Goal: Task Accomplishment & Management: Manage account settings

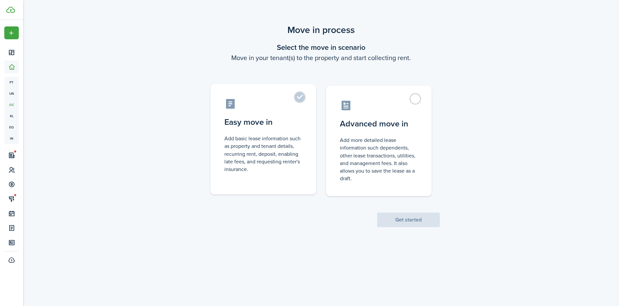
click at [296, 106] on control-radio-card-icon at bounding box center [263, 104] width 78 height 12
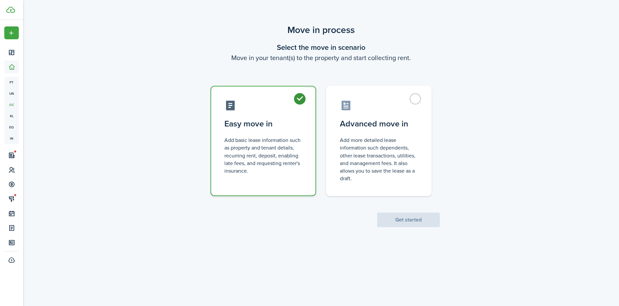
radio input "true"
click at [409, 216] on button "Get started" at bounding box center [408, 219] width 63 height 15
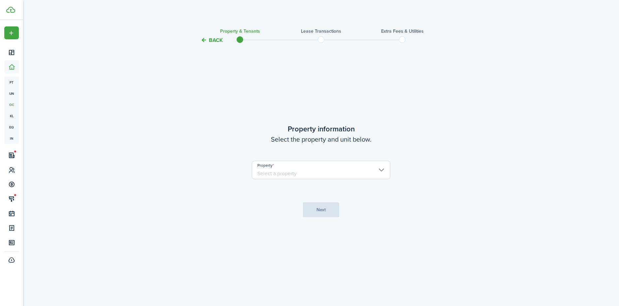
click at [343, 173] on input "Property" at bounding box center [321, 170] width 139 height 18
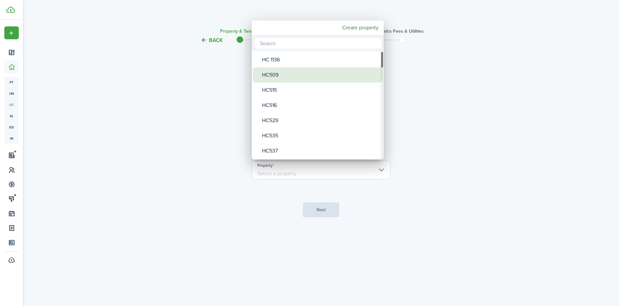
click at [284, 77] on div "HC509" at bounding box center [320, 74] width 117 height 15
type input "HC509"
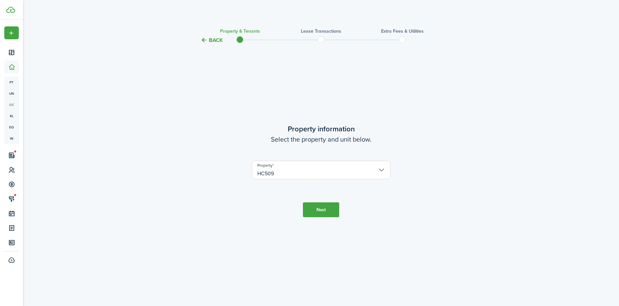
click at [321, 213] on button "Next" at bounding box center [321, 209] width 36 height 15
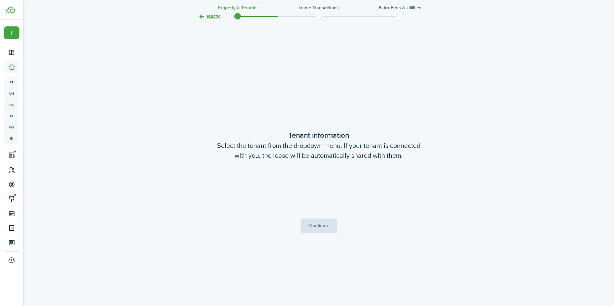
scroll to position [262, 0]
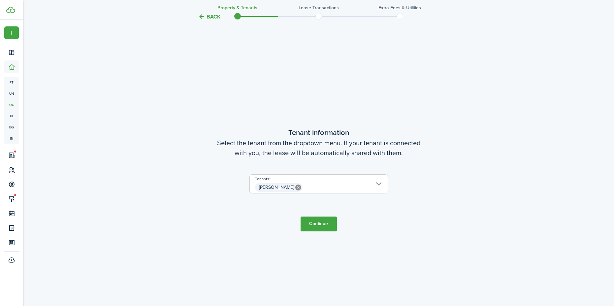
click at [365, 186] on span "[PERSON_NAME]" at bounding box center [319, 187] width 138 height 11
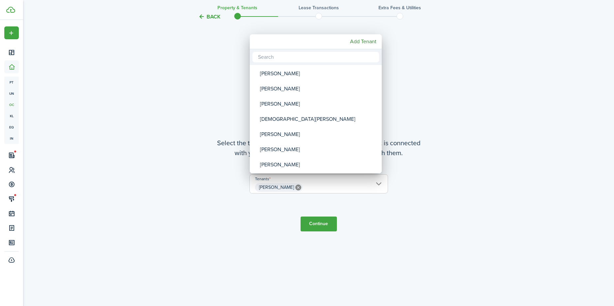
click at [124, 64] on div at bounding box center [306, 152] width 719 height 411
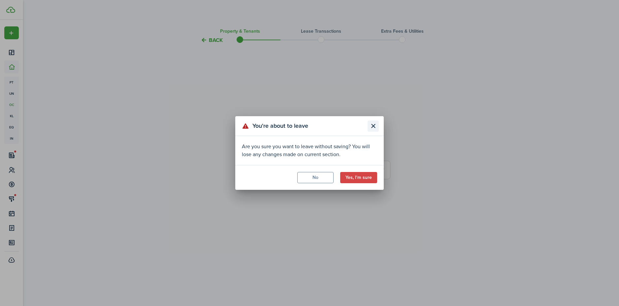
click at [371, 126] on button "Close modal" at bounding box center [372, 125] width 11 height 11
click at [352, 178] on button "Yes, I'm sure" at bounding box center [358, 177] width 37 height 11
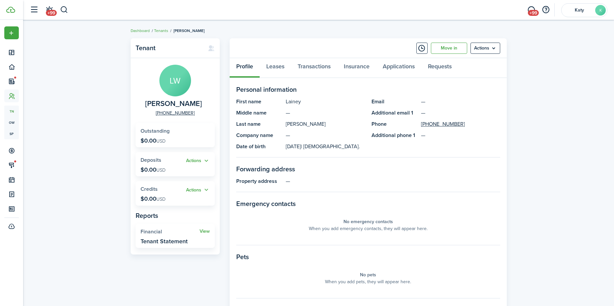
click at [68, 10] on header-wrapper "+99 +99 [PERSON_NAME]" at bounding box center [316, 10] width 581 height 20
click at [66, 11] on button "button" at bounding box center [64, 9] width 8 height 11
type input "509"
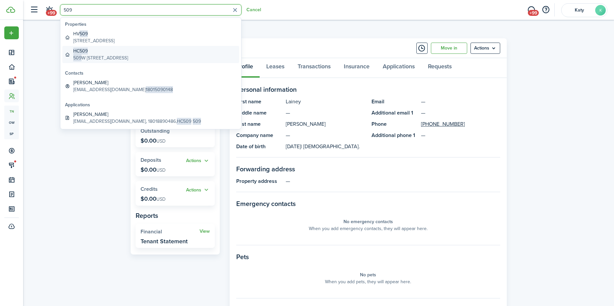
click at [96, 57] on global-search-item-description "[STREET_ADDRESS]" at bounding box center [100, 57] width 55 height 7
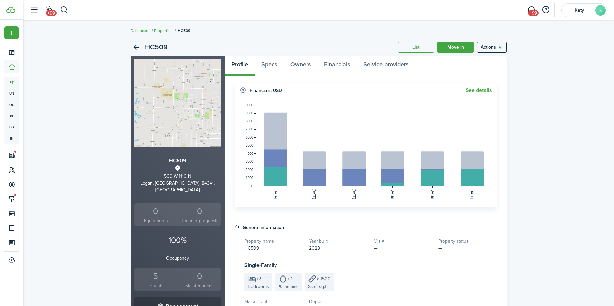
click at [157, 270] on div "5" at bounding box center [156, 276] width 41 height 13
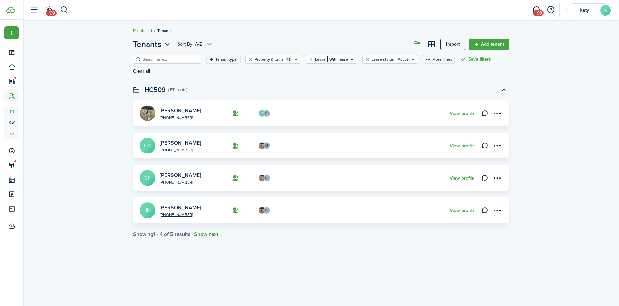
click at [205, 231] on button "Show next" at bounding box center [206, 234] width 24 height 6
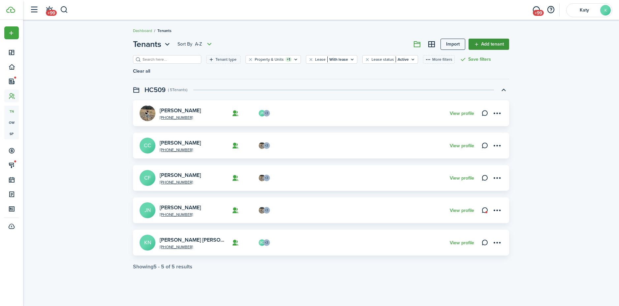
click at [488, 43] on link "Add tenant" at bounding box center [488, 44] width 41 height 11
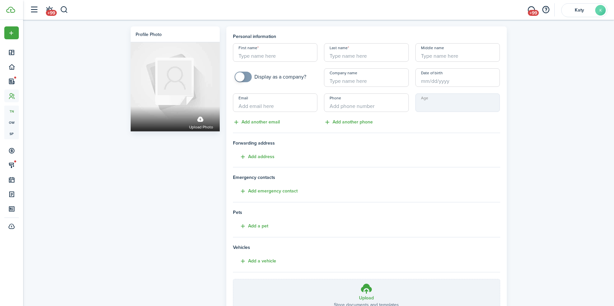
click at [259, 54] on input "First name" at bounding box center [275, 52] width 85 height 18
type input "Lainey"
drag, startPoint x: 261, startPoint y: 56, endPoint x: 228, endPoint y: 56, distance: 32.7
click at [228, 56] on panel-main "Personal information First name [PERSON_NAME] Last name Middle name Display as …" at bounding box center [366, 184] width 280 height 317
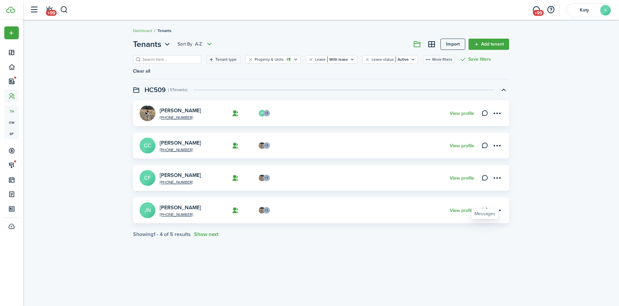
click at [487, 207] on icon at bounding box center [484, 210] width 7 height 7
click at [184, 107] on link "[PERSON_NAME]" at bounding box center [180, 111] width 41 height 8
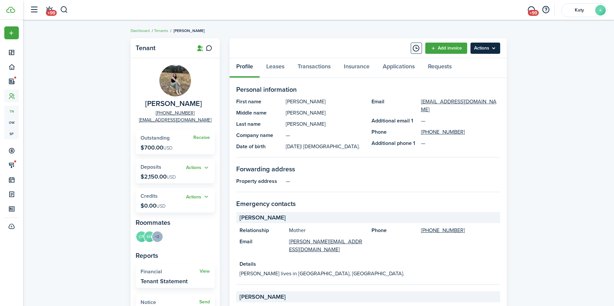
click at [492, 46] on menu-btn "Actions" at bounding box center [485, 48] width 30 height 11
click at [564, 78] on div "[PERSON_NAME] [PHONE_NUMBER] [EMAIL_ADDRESS][DOMAIN_NAME] Receive Outstanding $…" at bounding box center [318, 300] width 591 height 531
click at [274, 67] on link "Leases" at bounding box center [275, 68] width 31 height 20
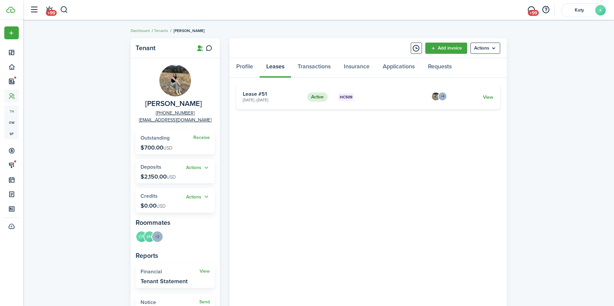
click at [490, 97] on link "View" at bounding box center [488, 97] width 10 height 7
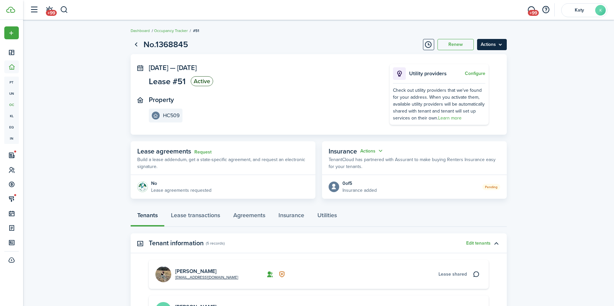
click at [490, 45] on menu-btn "Actions" at bounding box center [492, 44] width 30 height 11
click at [356, 33] on breadcrumb "Dashboard Occupancy Tracker #51" at bounding box center [319, 27] width 376 height 15
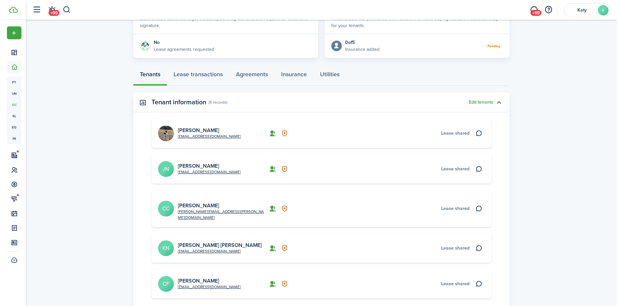
scroll to position [198, 0]
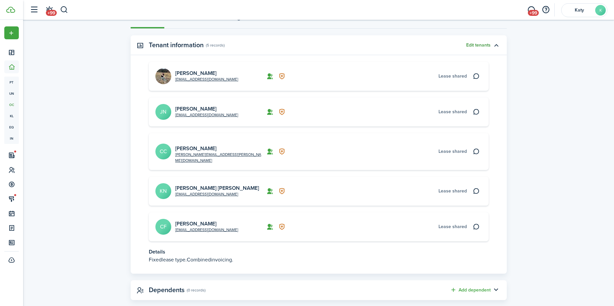
click at [486, 44] on button "Edit tenants" at bounding box center [478, 45] width 24 height 5
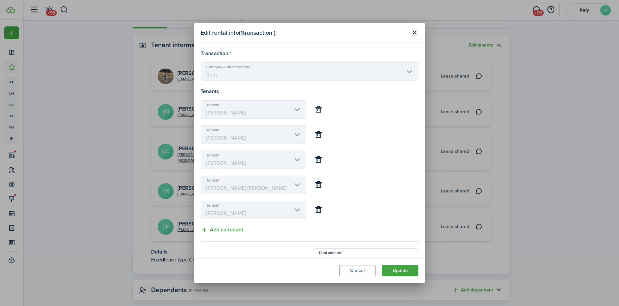
click at [223, 228] on button "Add co-tenant" at bounding box center [222, 230] width 43 height 8
click at [228, 239] on input "Tenant" at bounding box center [254, 235] width 106 height 18
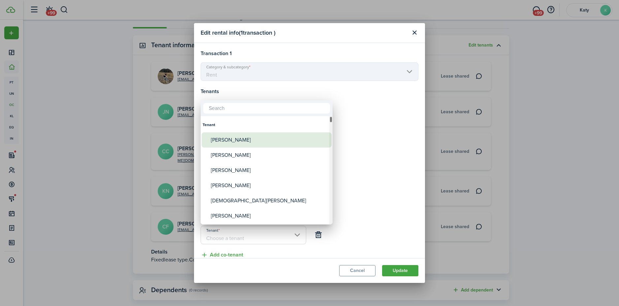
click at [237, 138] on div "[PERSON_NAME]" at bounding box center [269, 139] width 117 height 15
type input "[PERSON_NAME]"
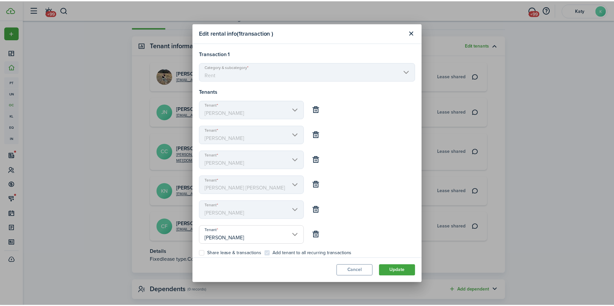
scroll to position [33, 0]
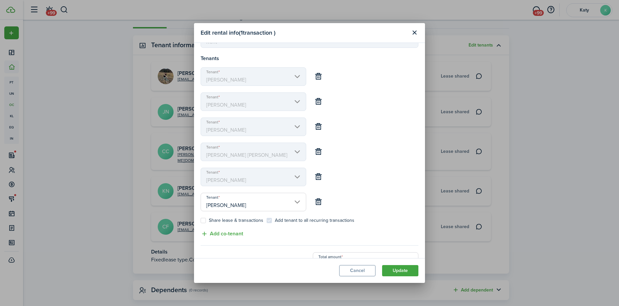
click at [203, 218] on label "Share lease & transactions" at bounding box center [232, 220] width 63 height 5
click at [201, 253] on input "Share lease & transactions" at bounding box center [200, 253] width 0 height 0
checkbox input "true"
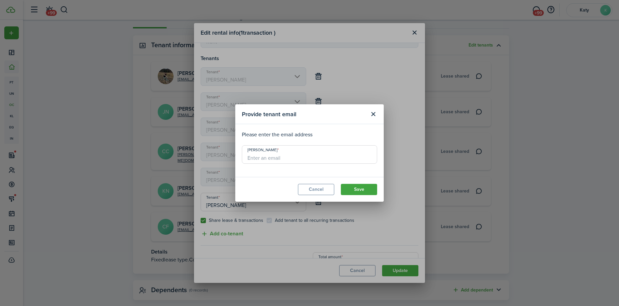
click at [272, 158] on input "[PERSON_NAME]" at bounding box center [309, 154] width 135 height 18
type input "[EMAIL_ADDRESS][DOMAIN_NAME]"
click at [364, 188] on button "Save" at bounding box center [359, 189] width 36 height 11
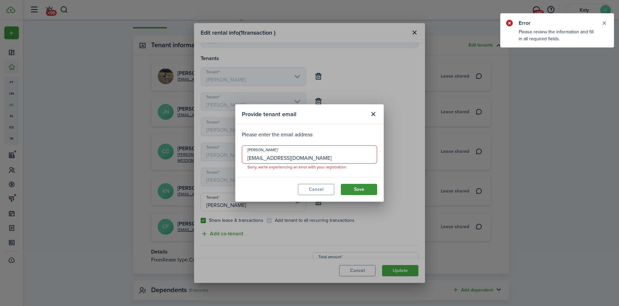
click at [364, 188] on button "Save" at bounding box center [359, 189] width 36 height 11
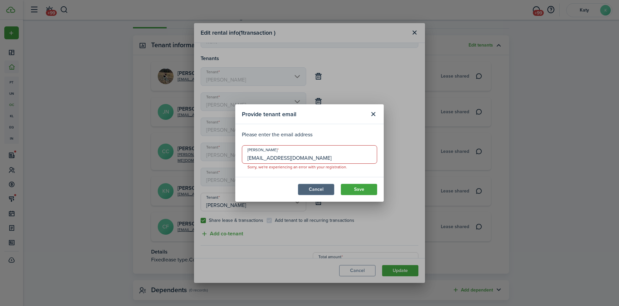
click at [323, 191] on button "Cancel" at bounding box center [316, 189] width 36 height 11
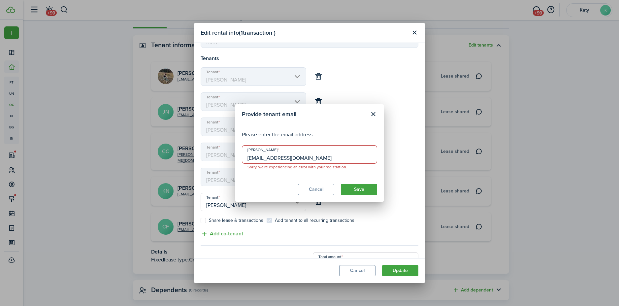
checkbox input "false"
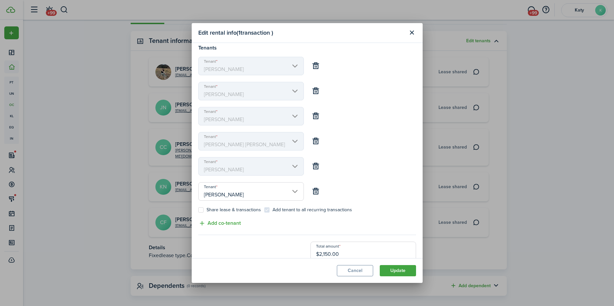
scroll to position [51, 0]
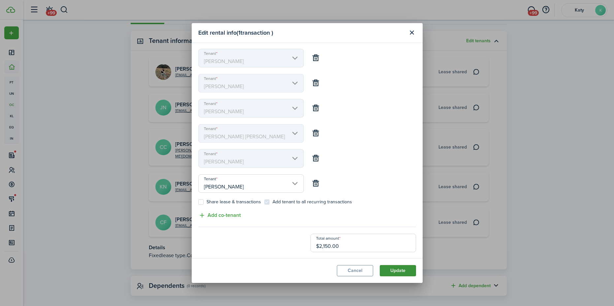
click at [394, 271] on button "Update" at bounding box center [398, 270] width 36 height 11
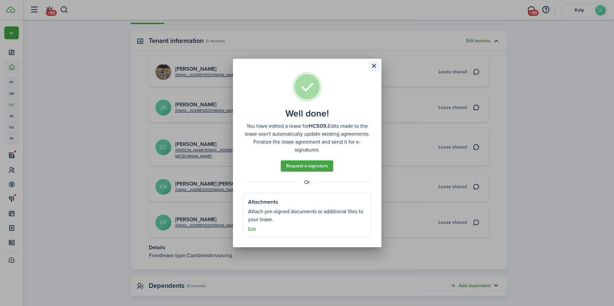
click at [371, 63] on button "Close modal" at bounding box center [373, 65] width 11 height 11
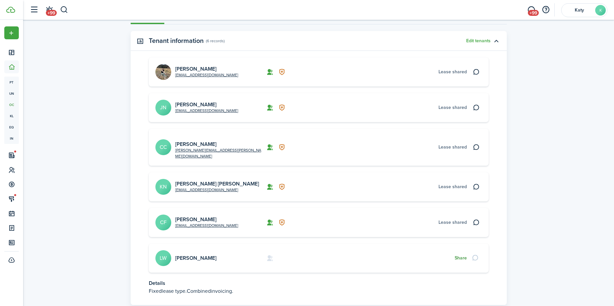
click at [463, 255] on button "Share" at bounding box center [461, 257] width 12 height 5
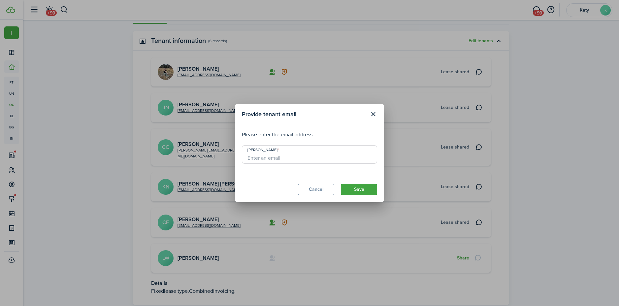
click at [281, 159] on input "[PERSON_NAME]" at bounding box center [309, 154] width 135 height 18
type input "[EMAIL_ADDRESS][DOMAIN_NAME]"
click at [358, 190] on button "Save" at bounding box center [359, 189] width 36 height 11
click at [374, 115] on button "Close modal" at bounding box center [372, 114] width 11 height 11
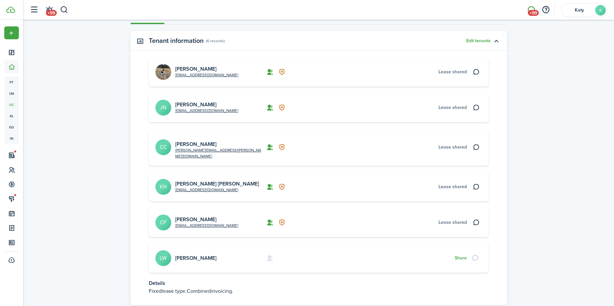
click at [532, 9] on link "+99" at bounding box center [531, 10] width 13 height 17
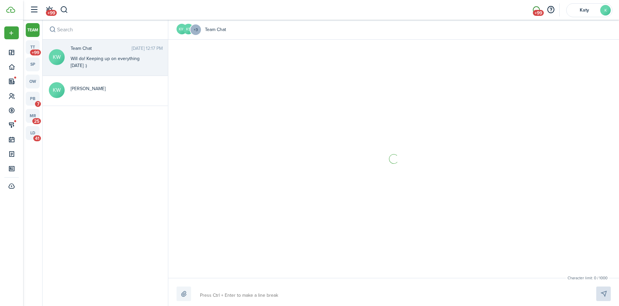
scroll to position [164, 0]
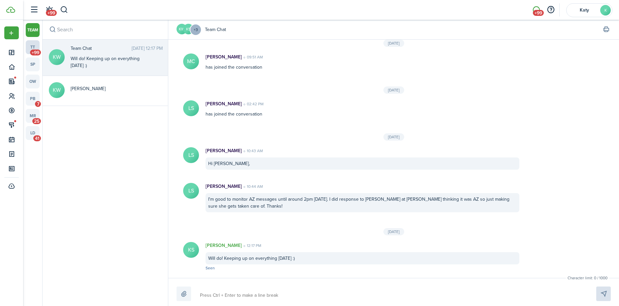
click at [32, 49] on span "+99" at bounding box center [35, 52] width 11 height 6
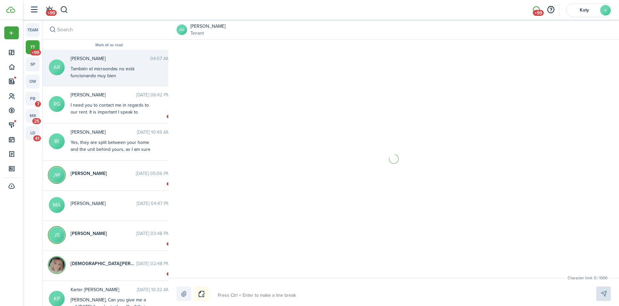
scroll to position [432, 0]
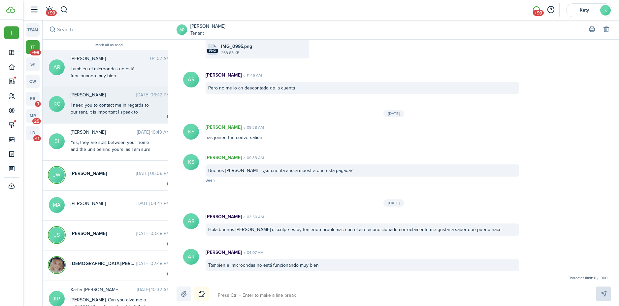
click at [130, 113] on div "I need you to contact me in regards to our rent. It is important I speak to som…" at bounding box center [112, 112] width 82 height 21
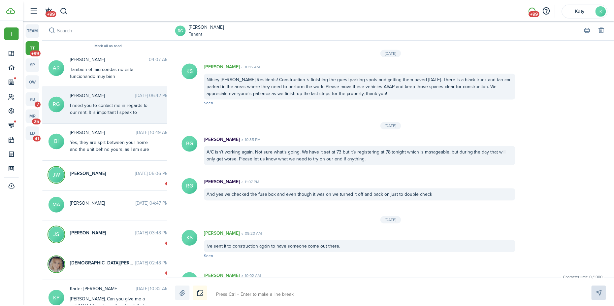
scroll to position [833, 0]
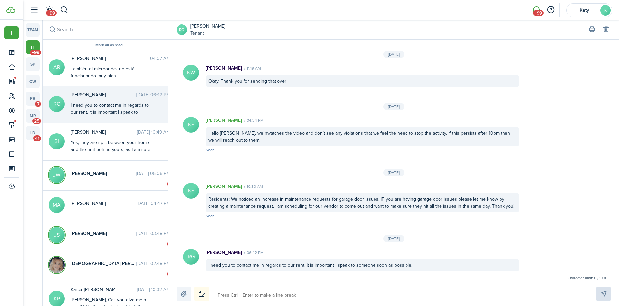
click at [185, 255] on avatar-text "RG" at bounding box center [191, 257] width 16 height 16
click at [189, 257] on avatar-text "RG" at bounding box center [191, 257] width 16 height 16
click at [186, 255] on avatar-text "RG" at bounding box center [191, 257] width 16 height 16
click at [201, 25] on link "[PERSON_NAME]" at bounding box center [207, 26] width 35 height 7
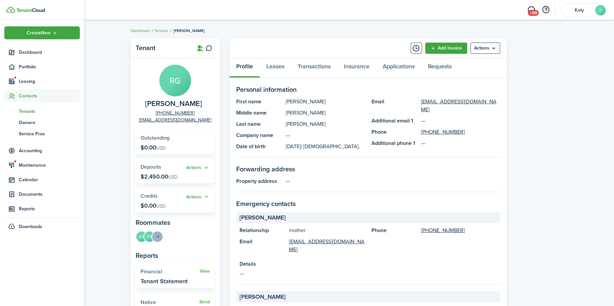
click at [31, 114] on span "Tenants" at bounding box center [49, 111] width 61 height 7
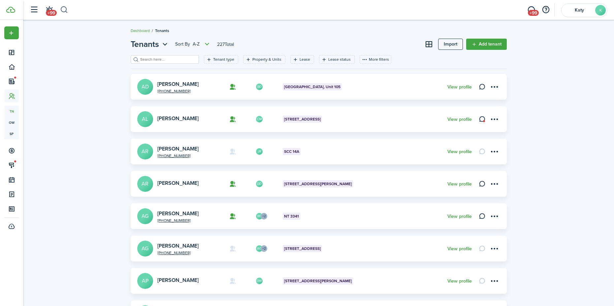
click at [66, 9] on button "button" at bounding box center [64, 9] width 8 height 11
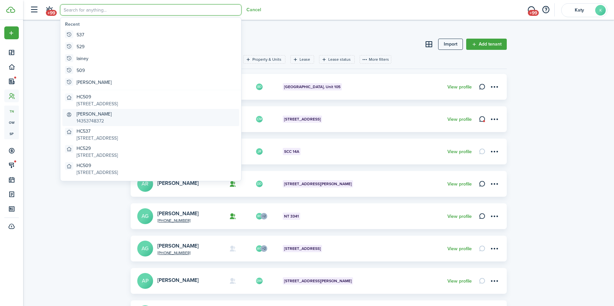
click at [94, 118] on global-search-item-description "14353748372" at bounding box center [94, 120] width 35 height 7
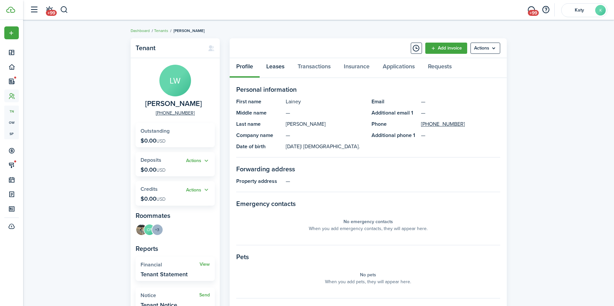
click at [275, 65] on link "Leases" at bounding box center [275, 68] width 31 height 20
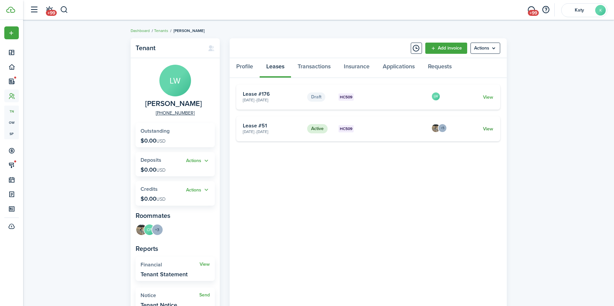
click at [488, 130] on link "View" at bounding box center [488, 128] width 10 height 7
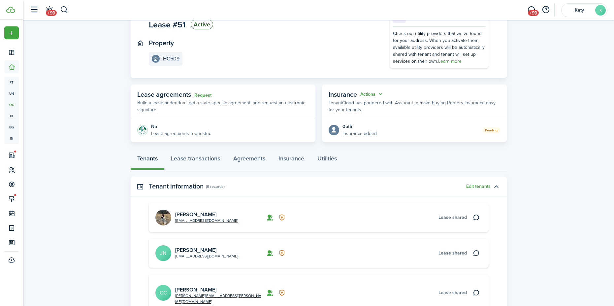
scroll to position [165, 0]
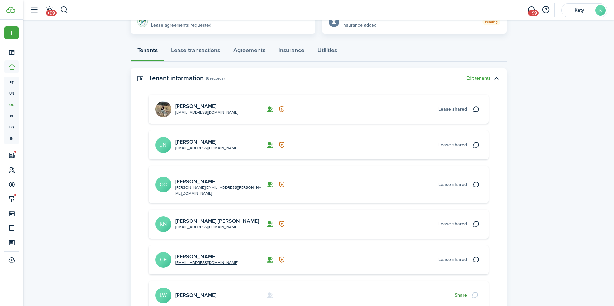
click at [460, 293] on button "Share" at bounding box center [461, 295] width 12 height 5
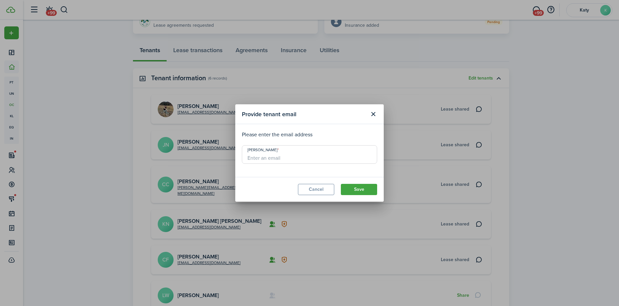
click at [302, 152] on input "[PERSON_NAME]" at bounding box center [309, 154] width 135 height 18
type input "[EMAIL_ADDRESS][DOMAIN_NAME]"
click at [355, 188] on button "Save" at bounding box center [359, 189] width 36 height 11
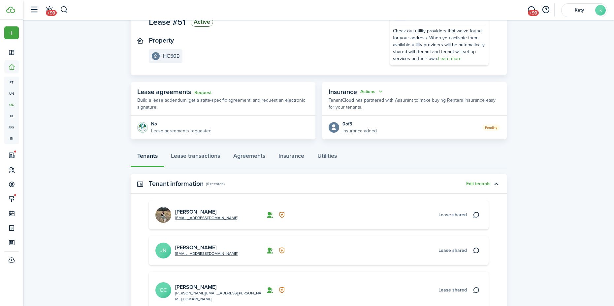
scroll to position [0, 0]
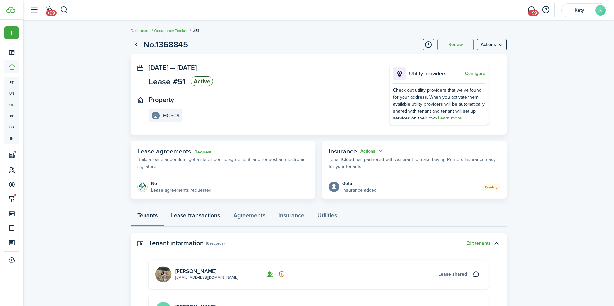
click at [194, 217] on link "Lease transactions" at bounding box center [195, 217] width 62 height 20
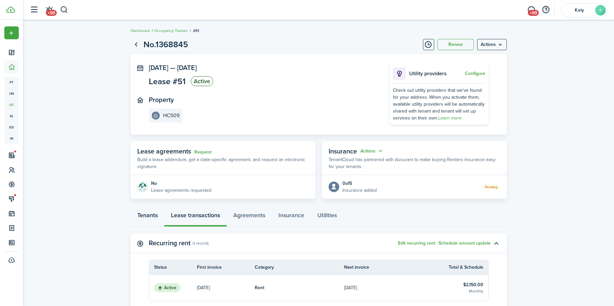
click at [139, 212] on link "Tenants" at bounding box center [148, 217] width 34 height 20
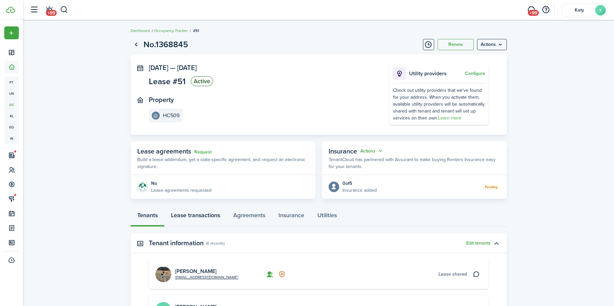
click at [184, 212] on link "Lease transactions" at bounding box center [195, 217] width 62 height 20
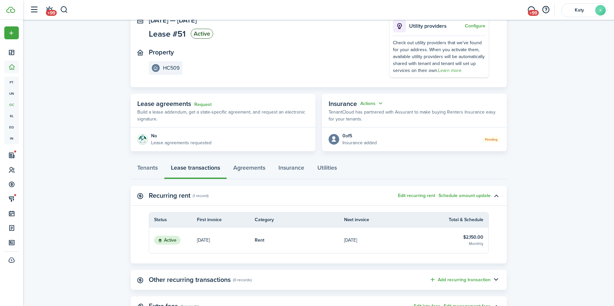
scroll to position [99, 0]
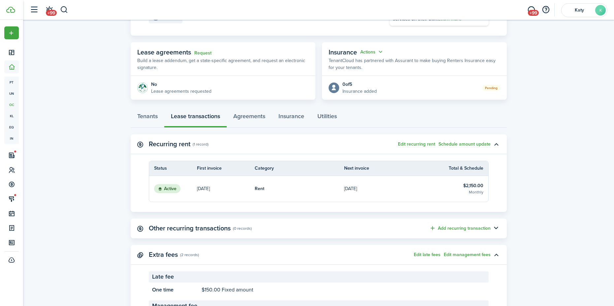
click at [214, 184] on link "[DATE]" at bounding box center [226, 189] width 58 height 26
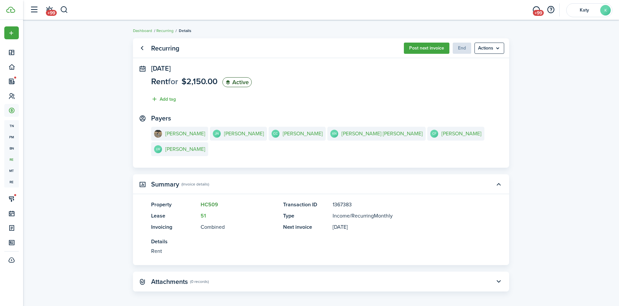
click at [210, 201] on link "HC509" at bounding box center [209, 205] width 17 height 8
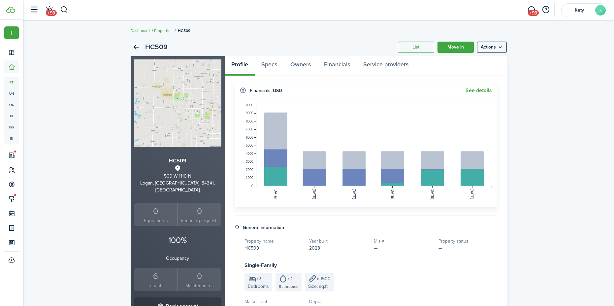
scroll to position [99, 0]
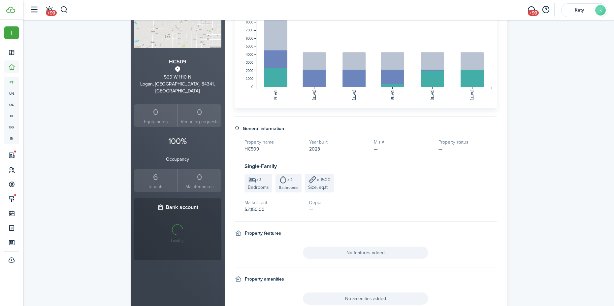
click at [159, 171] on div "6" at bounding box center [156, 177] width 41 height 13
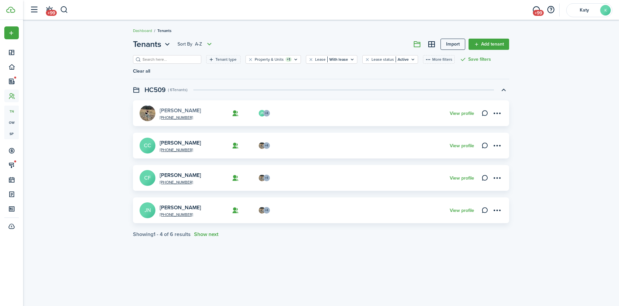
click at [170, 107] on link "[PERSON_NAME]" at bounding box center [180, 111] width 41 height 8
click at [200, 231] on button "Show next" at bounding box center [206, 234] width 24 height 6
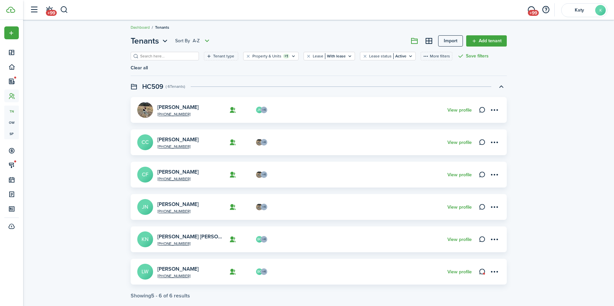
scroll to position [4, 0]
click at [174, 264] on link "[PERSON_NAME]" at bounding box center [177, 268] width 41 height 8
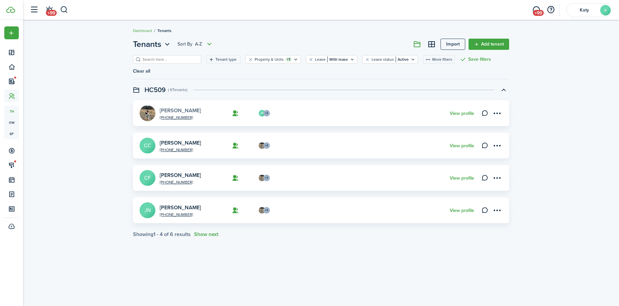
click at [185, 107] on link "[PERSON_NAME]" at bounding box center [180, 111] width 41 height 8
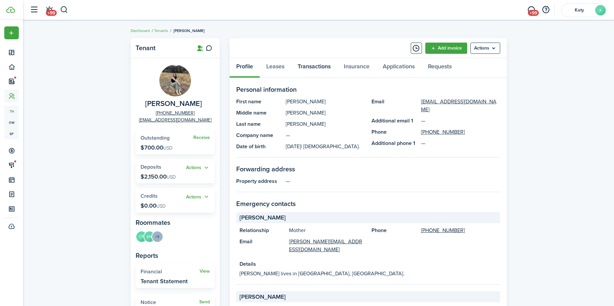
click at [309, 74] on link "Transactions" at bounding box center [314, 68] width 46 height 20
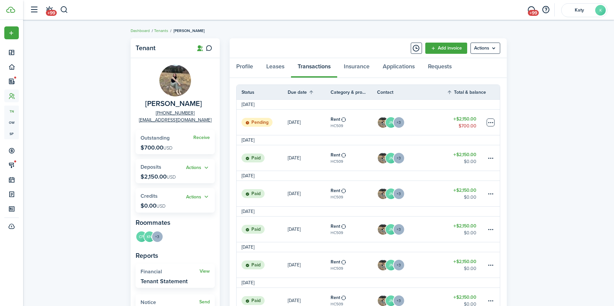
click at [488, 122] on table-menu-btn-icon at bounding box center [491, 122] width 8 height 8
click at [267, 67] on link "Leases" at bounding box center [275, 68] width 31 height 20
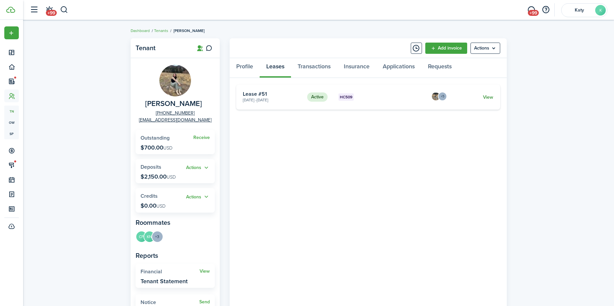
click at [490, 97] on link "View" at bounding box center [488, 97] width 10 height 7
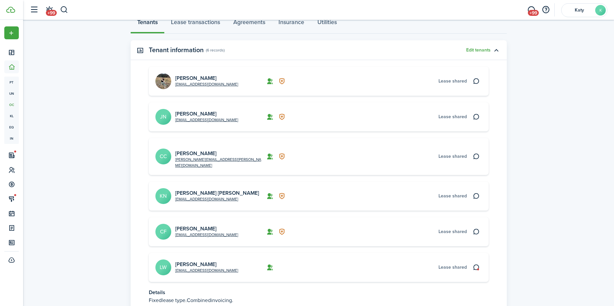
scroll to position [198, 0]
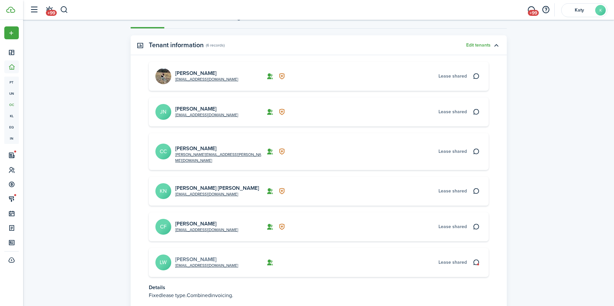
click at [191, 255] on link "[PERSON_NAME]" at bounding box center [195, 259] width 41 height 8
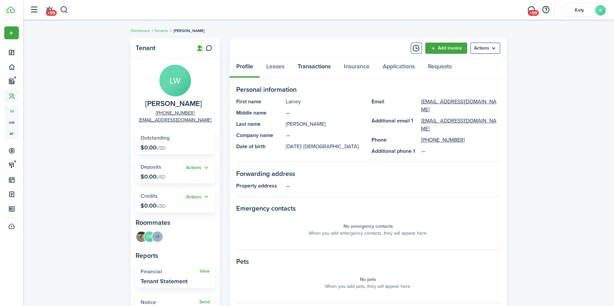
click at [310, 63] on link "Transactions" at bounding box center [314, 68] width 46 height 20
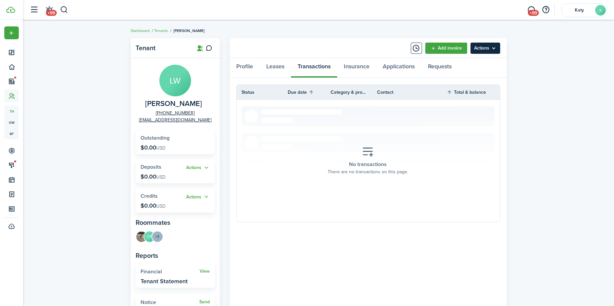
click at [492, 49] on menu-btn "Actions" at bounding box center [485, 48] width 30 height 11
click at [522, 49] on div "Tenant LW [PERSON_NAME] [PHONE_NUMBER] [EMAIL_ADDRESS][DOMAIN_NAME] Outstanding…" at bounding box center [318, 226] width 591 height 382
click at [142, 235] on img at bounding box center [141, 236] width 11 height 11
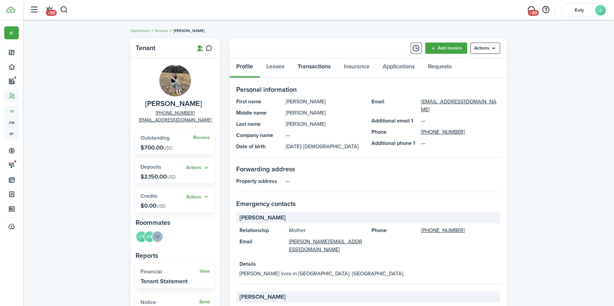
click at [322, 62] on link "Transactions" at bounding box center [314, 68] width 46 height 20
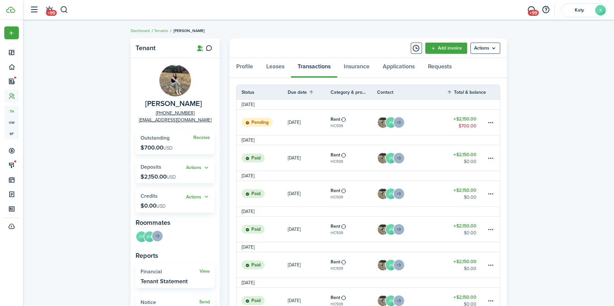
click at [160, 236] on menu-trigger "+3" at bounding box center [157, 236] width 12 height 12
click at [139, 273] on span "[PERSON_NAME]" at bounding box center [140, 275] width 40 height 5
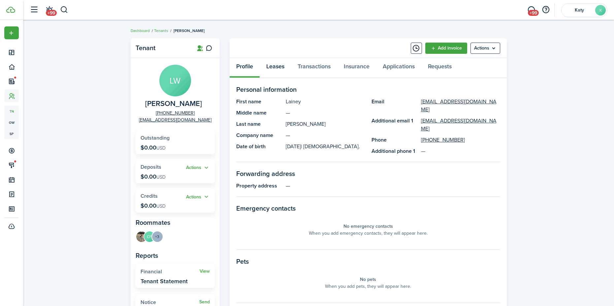
click at [275, 68] on link "Leases" at bounding box center [275, 68] width 31 height 20
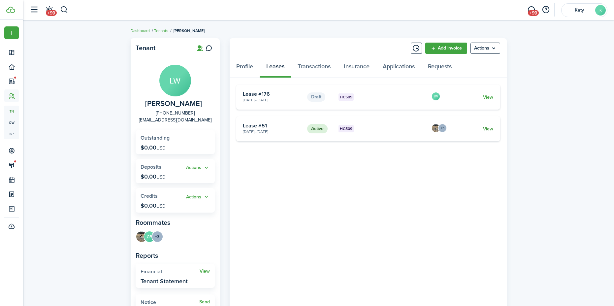
click at [486, 129] on link "View" at bounding box center [488, 128] width 10 height 7
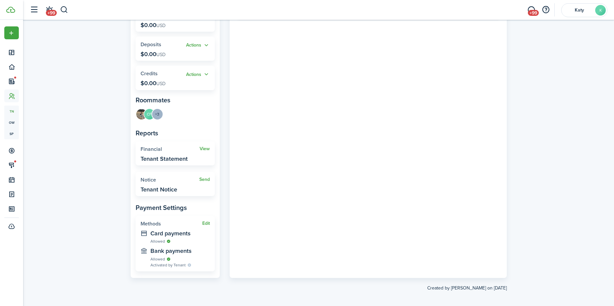
scroll to position [126, 0]
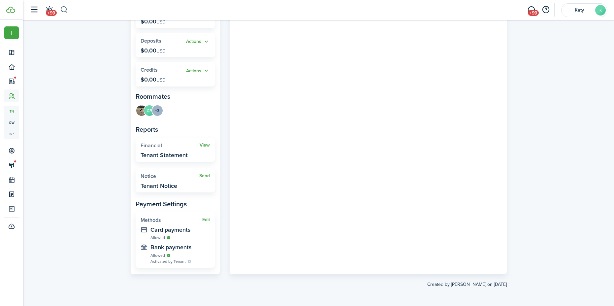
click at [63, 9] on button "button" at bounding box center [64, 9] width 8 height 11
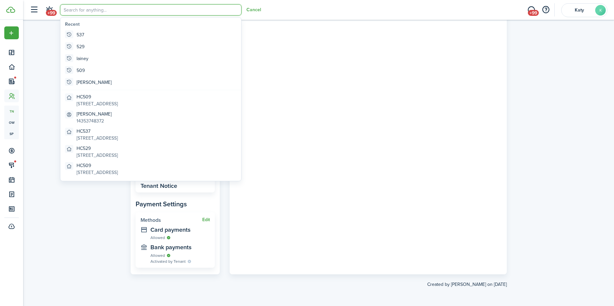
scroll to position [0, 0]
click at [97, 10] on input "search" at bounding box center [150, 9] width 181 height 11
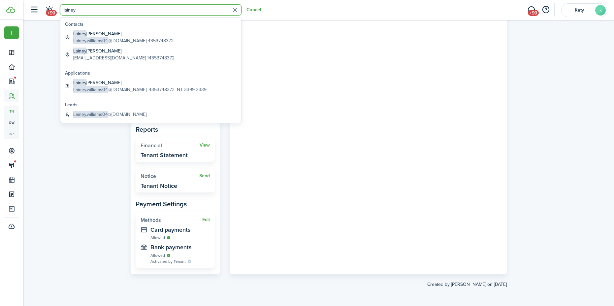
type input "lainey"
click at [511, 122] on div "Tenant LW [PERSON_NAME] [PHONE_NUMBER] [EMAIL_ADDRESS][DOMAIN_NAME] Outstanding…" at bounding box center [318, 100] width 591 height 382
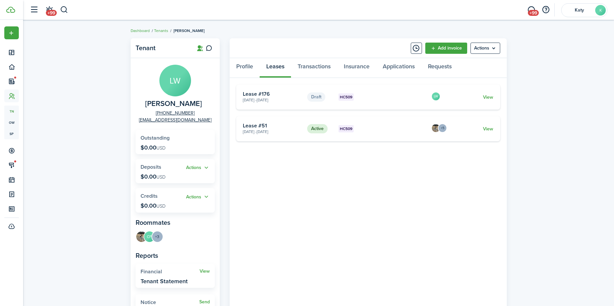
click at [68, 11] on header-wrapper "+99 +99 [PERSON_NAME]" at bounding box center [316, 10] width 581 height 20
click at [143, 237] on img at bounding box center [141, 236] width 11 height 11
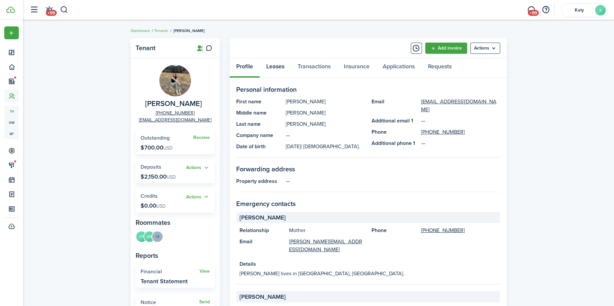
click at [280, 63] on link "Leases" at bounding box center [275, 68] width 31 height 20
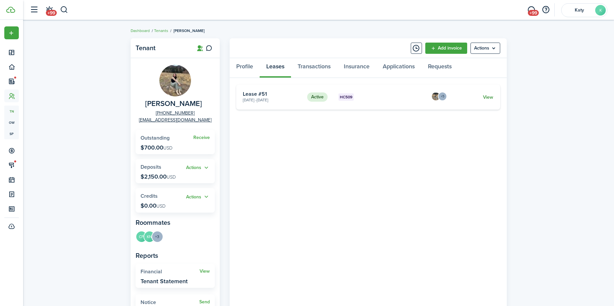
click at [484, 96] on link "View" at bounding box center [488, 97] width 10 height 7
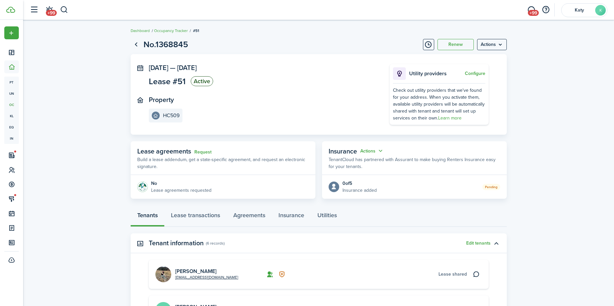
click at [552, 202] on lease-view "No.1368845 Renew Actions [DATE] — [DATE] Lease #51 Active Property HC509 Utilit…" at bounding box center [318, 286] width 591 height 502
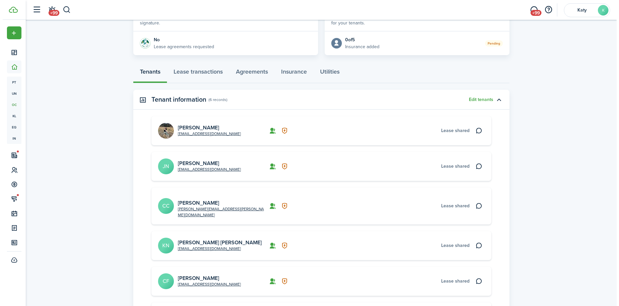
scroll to position [132, 0]
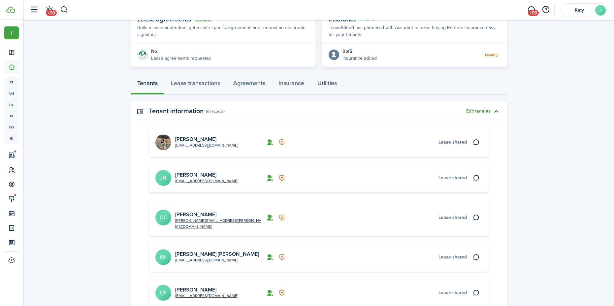
click at [475, 112] on button "Edit tenants" at bounding box center [478, 111] width 24 height 5
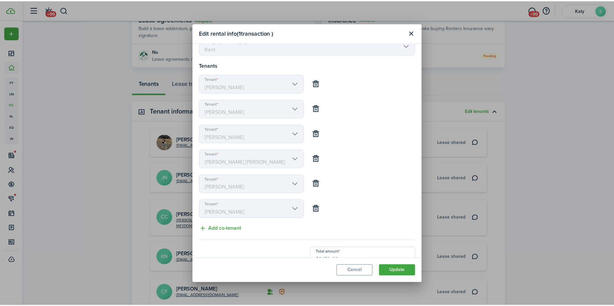
scroll to position [40, 0]
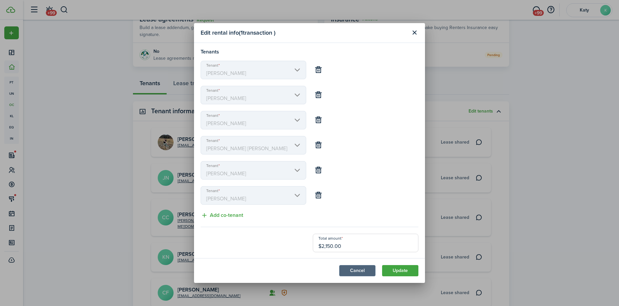
click at [358, 274] on button "Cancel" at bounding box center [357, 270] width 36 height 11
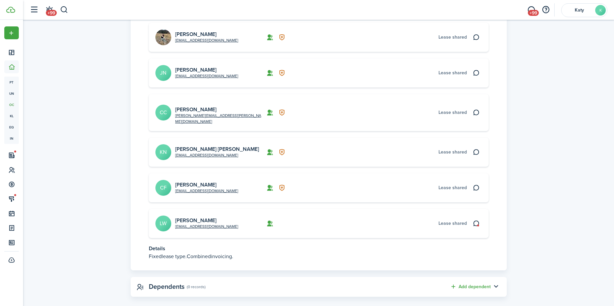
scroll to position [238, 0]
click at [63, 9] on button "button" at bounding box center [64, 9] width 8 height 11
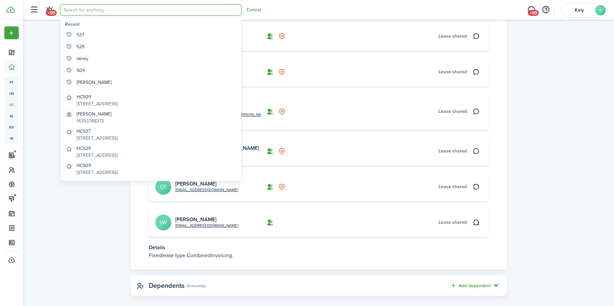
scroll to position [0, 0]
click at [94, 115] on global-search-item-title "[PERSON_NAME]" at bounding box center [94, 114] width 35 height 7
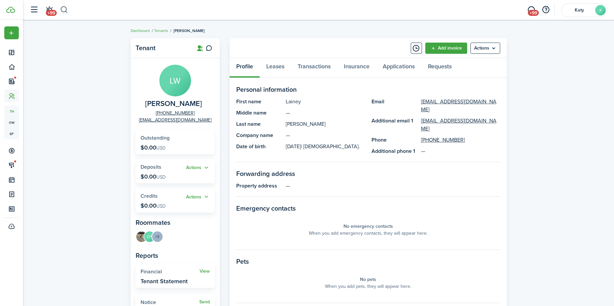
click at [67, 10] on button "button" at bounding box center [64, 9] width 8 height 11
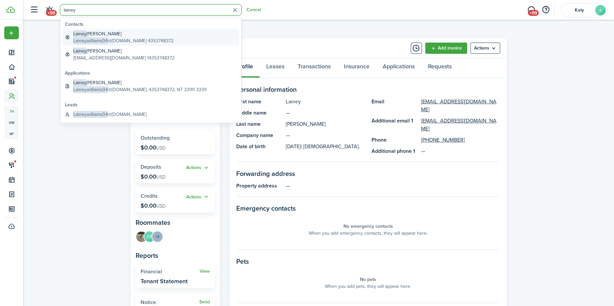
type input "lainey"
click at [111, 38] on global-search-item-description "Lainey.williams04 @[DOMAIN_NAME] 4353748372" at bounding box center [123, 40] width 100 height 7
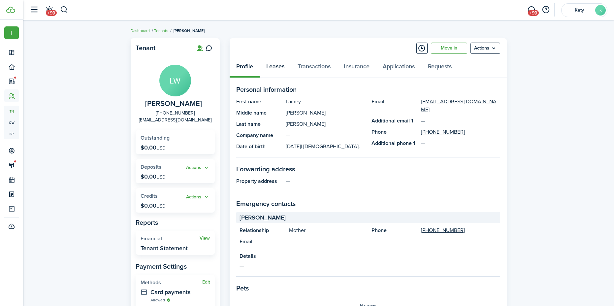
click at [278, 66] on link "Leases" at bounding box center [275, 68] width 31 height 20
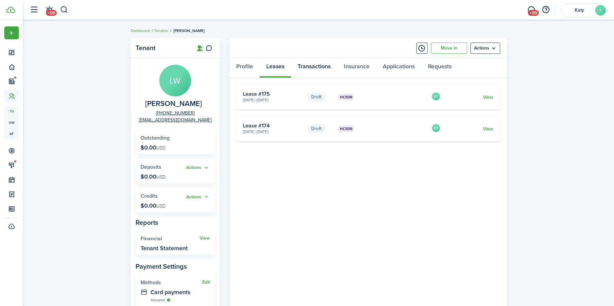
click at [315, 65] on link "Transactions" at bounding box center [314, 68] width 46 height 20
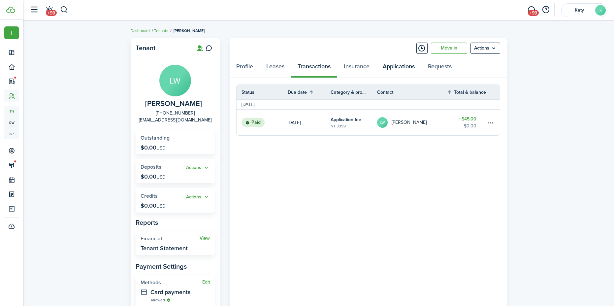
click at [392, 69] on link "Applications" at bounding box center [398, 68] width 45 height 20
click at [68, 9] on button "button" at bounding box center [64, 9] width 8 height 11
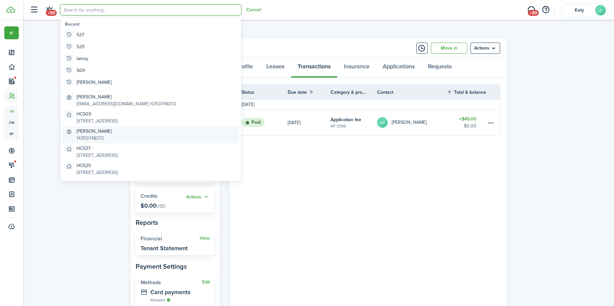
click at [88, 129] on global-search-item-title "[PERSON_NAME]" at bounding box center [94, 131] width 35 height 7
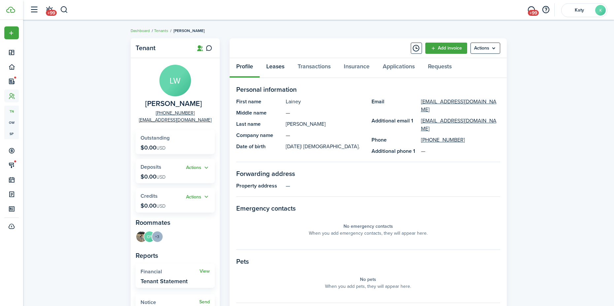
click at [280, 65] on link "Leases" at bounding box center [275, 68] width 31 height 20
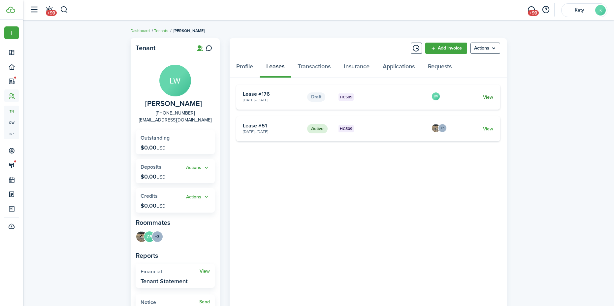
click at [489, 99] on link "View" at bounding box center [488, 97] width 10 height 7
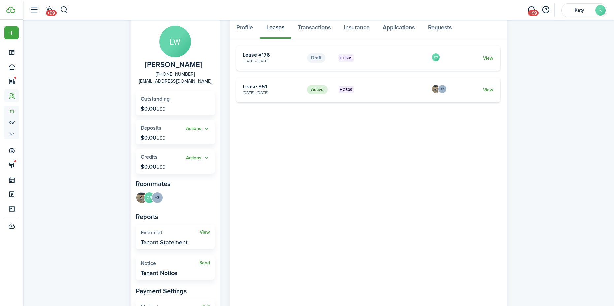
scroll to position [99, 0]
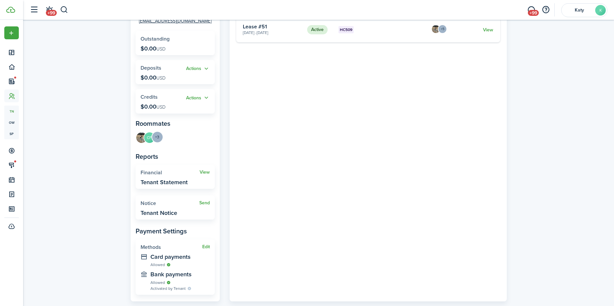
click at [158, 133] on menu-trigger "+3" at bounding box center [157, 137] width 12 height 12
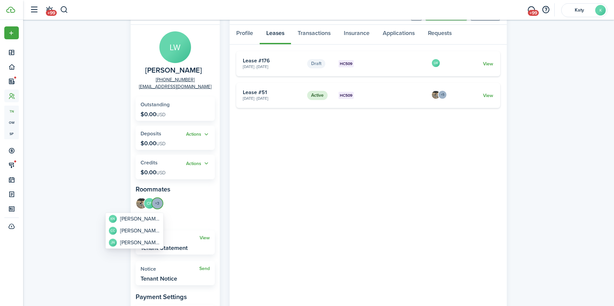
scroll to position [33, 0]
